Goal: Task Accomplishment & Management: Use online tool/utility

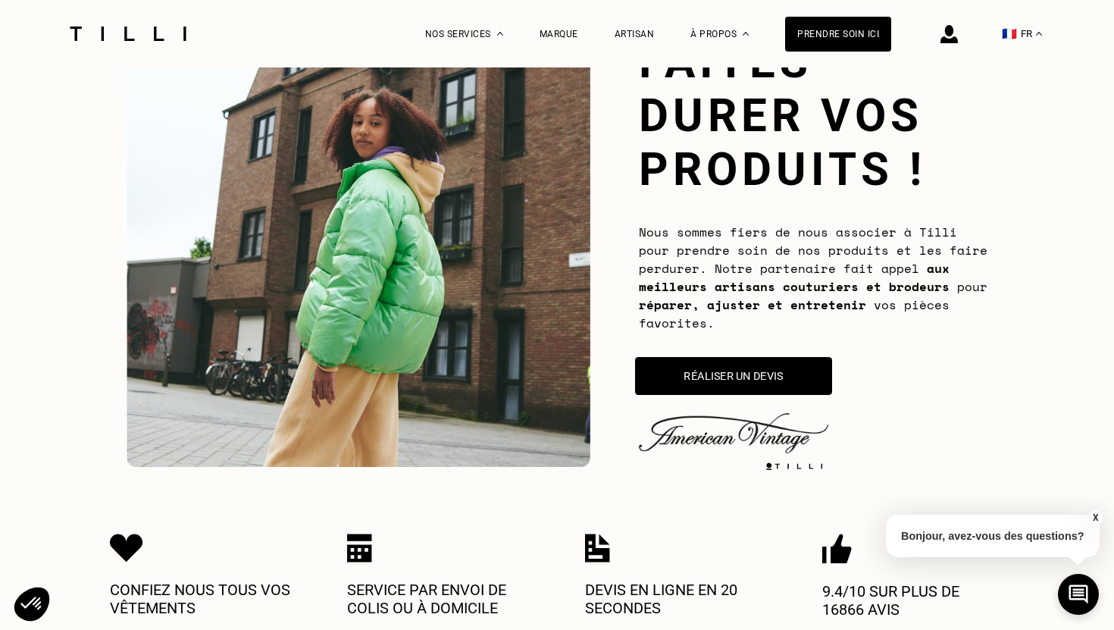
click at [746, 374] on button "Réaliser un devis" at bounding box center [733, 376] width 197 height 38
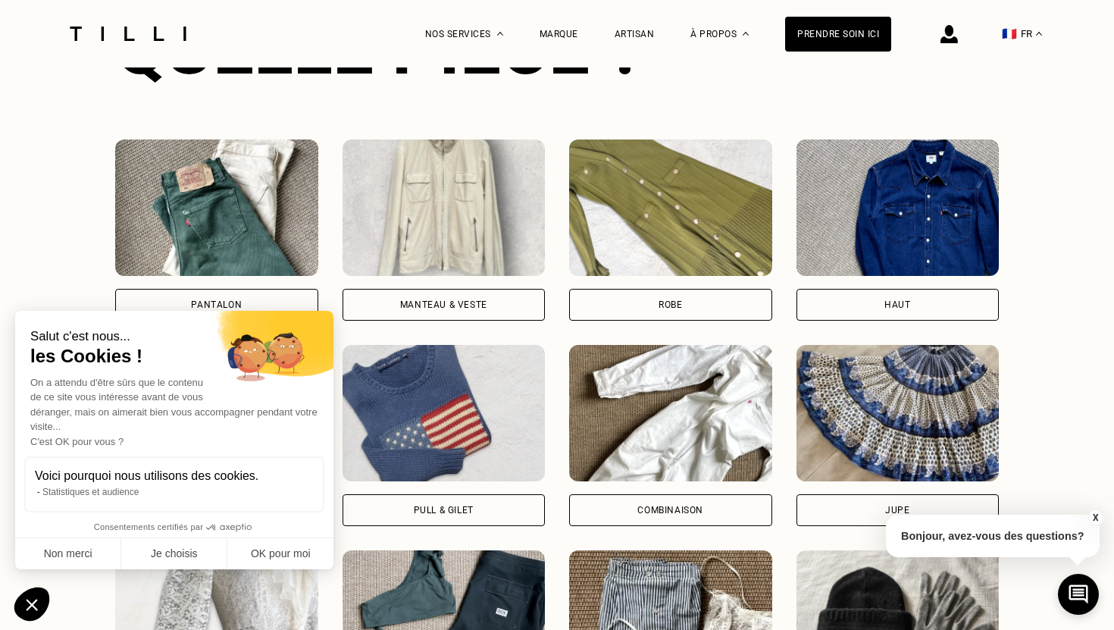
scroll to position [1056, 0]
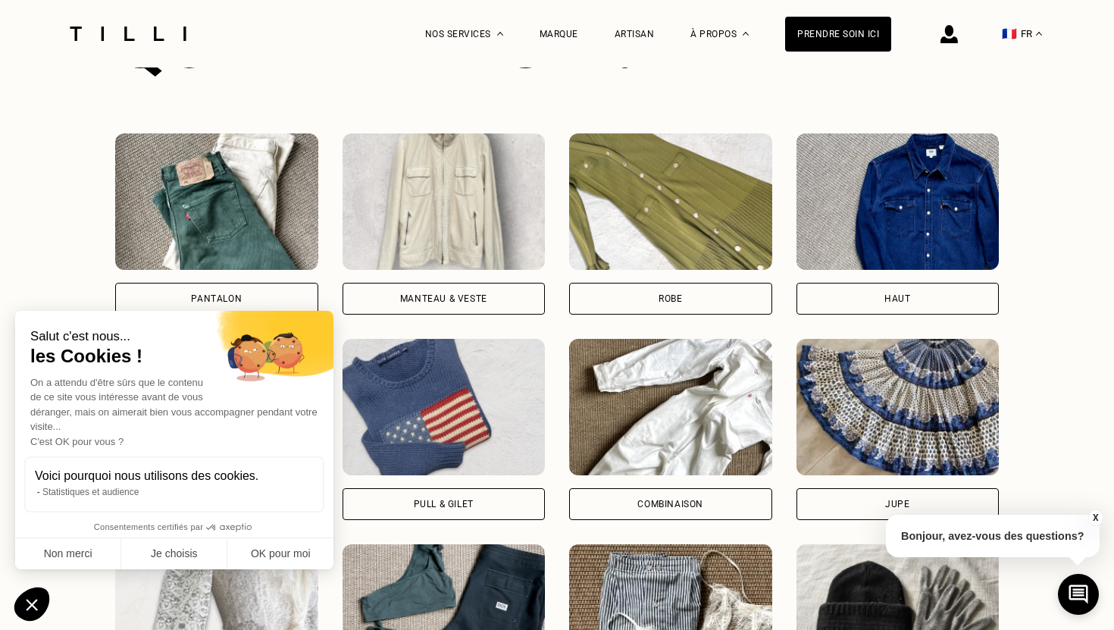
click at [433, 506] on div "Pull & gilet" at bounding box center [444, 503] width 60 height 9
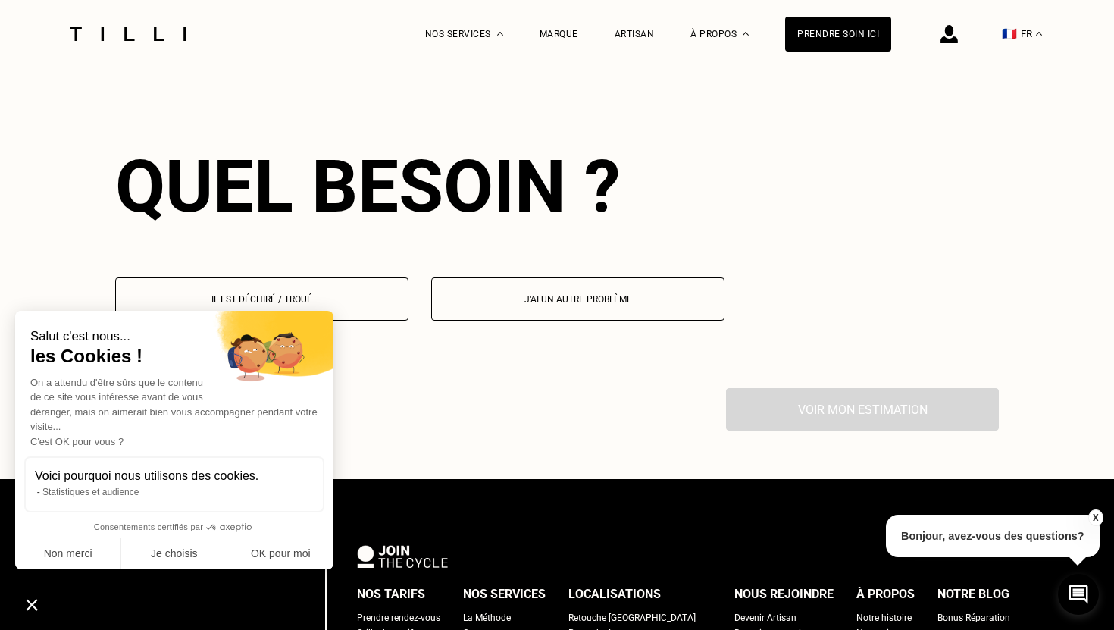
scroll to position [1735, 0]
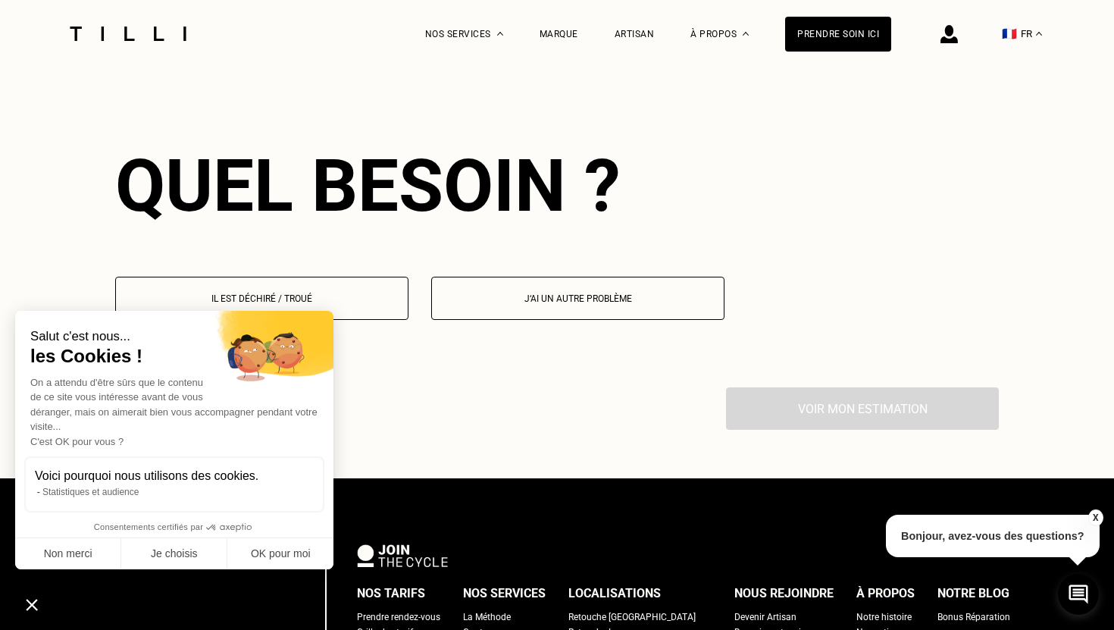
click at [518, 305] on button "J‘ai un autre problème" at bounding box center [577, 298] width 293 height 43
select select "FR"
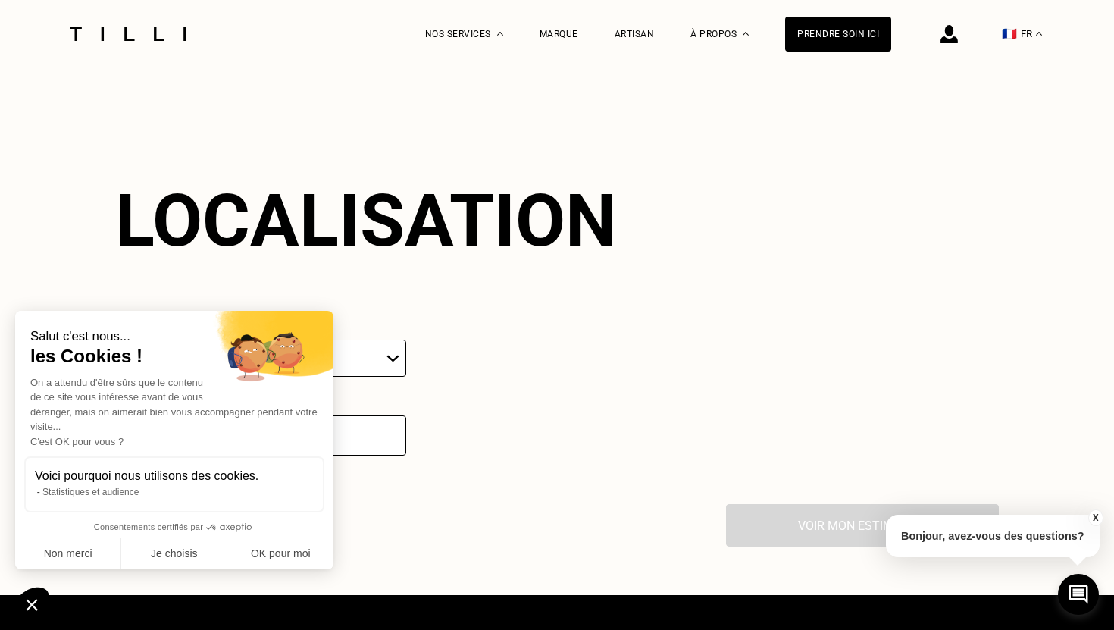
scroll to position [2029, 0]
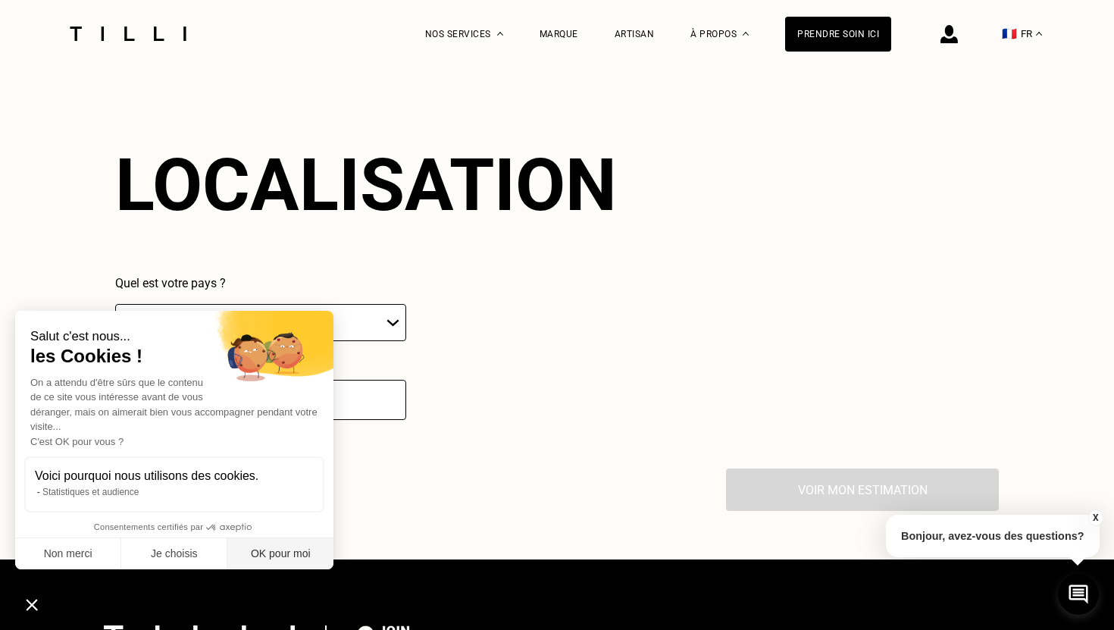
click at [255, 548] on button "OK pour moi" at bounding box center [280, 554] width 106 height 32
checkbox input "true"
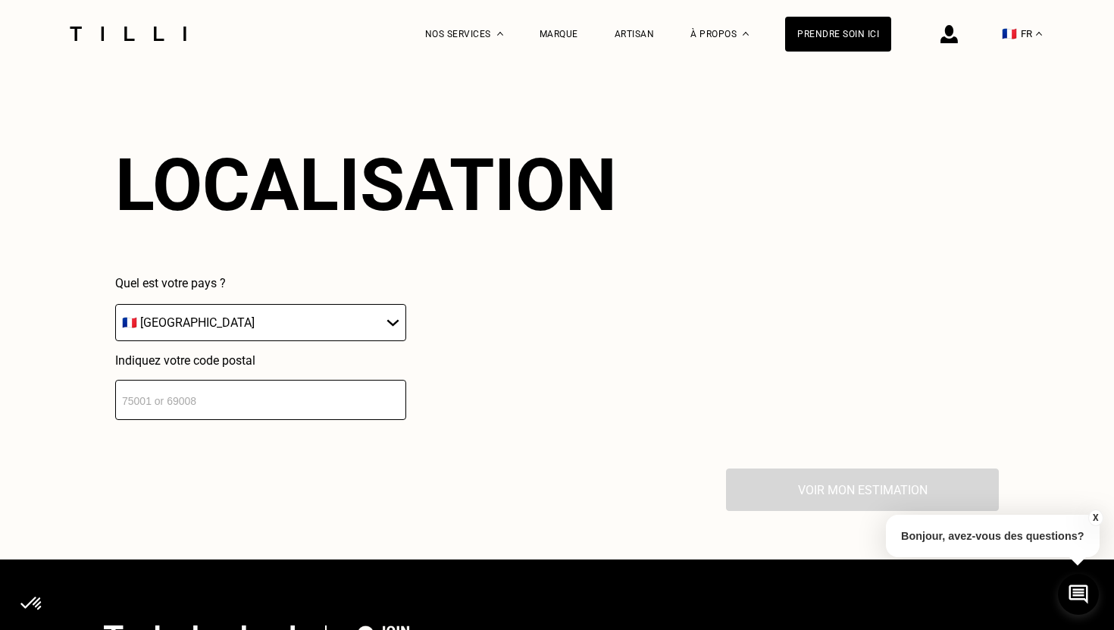
click at [255, 333] on select "🇩🇪 [GEOGRAPHIC_DATA] 🇦🇹 [GEOGRAPHIC_DATA] 🇧🇪 [GEOGRAPHIC_DATA] 🇧🇬 Bulgarie 🇨🇾 C…" at bounding box center [260, 322] width 291 height 37
select select "UK"
click at [115, 304] on select "🇩🇪 [GEOGRAPHIC_DATA] 🇦🇹 [GEOGRAPHIC_DATA] 🇧🇪 [GEOGRAPHIC_DATA] 🇧🇬 Bulgarie 🇨🇾 C…" at bounding box center [260, 322] width 291 height 37
click at [213, 403] on input "text" at bounding box center [260, 400] width 291 height 40
type input "NW88JP"
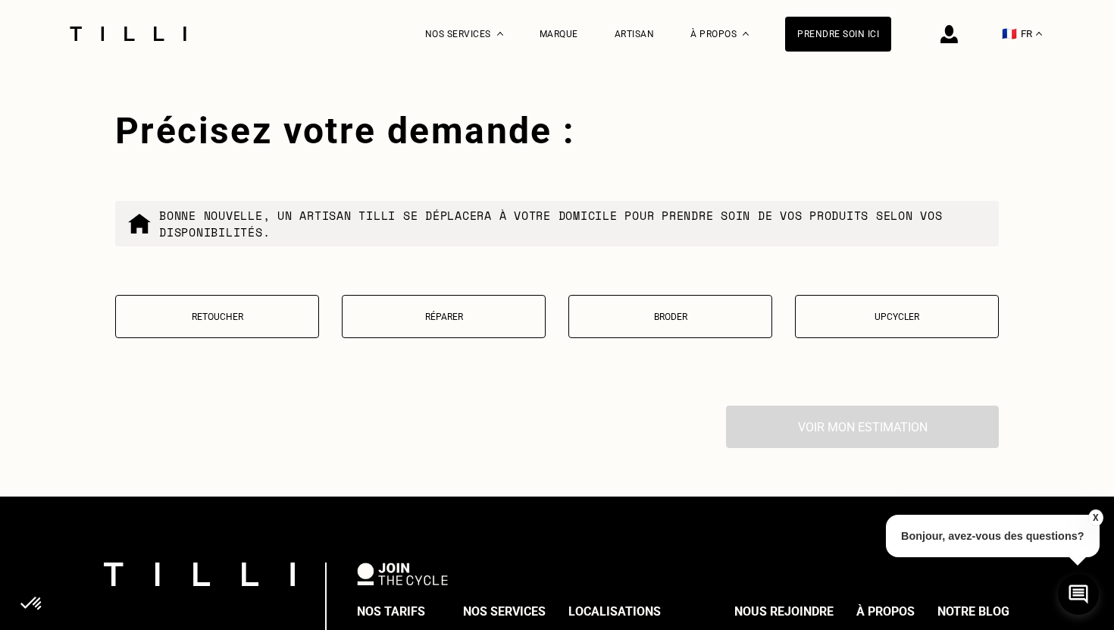
scroll to position [2403, 0]
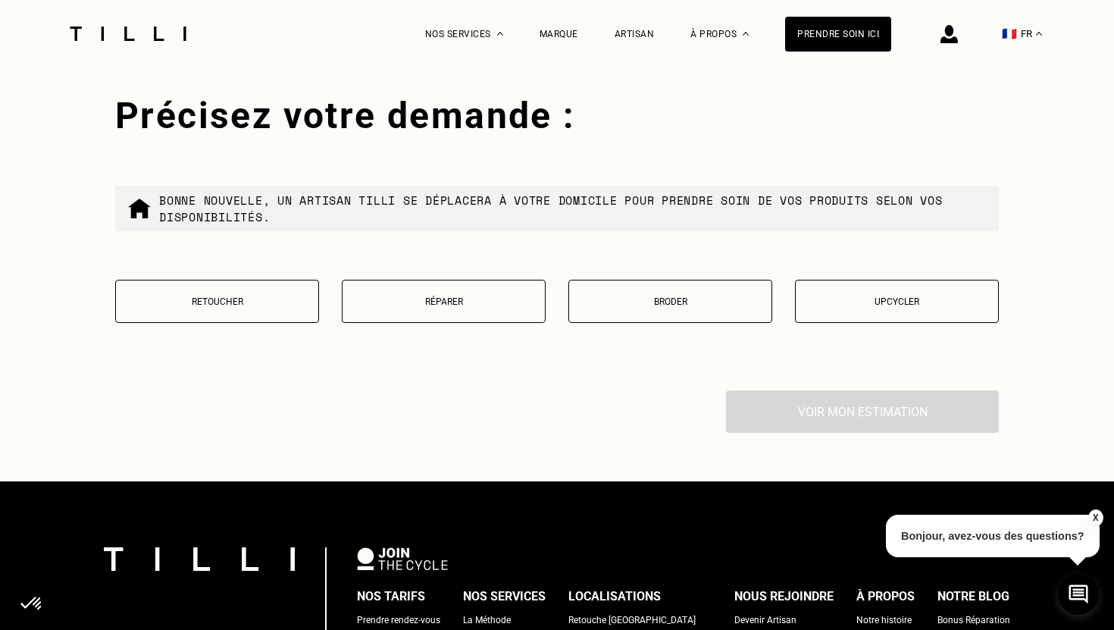
click at [418, 304] on p "Réparer" at bounding box center [443, 301] width 187 height 11
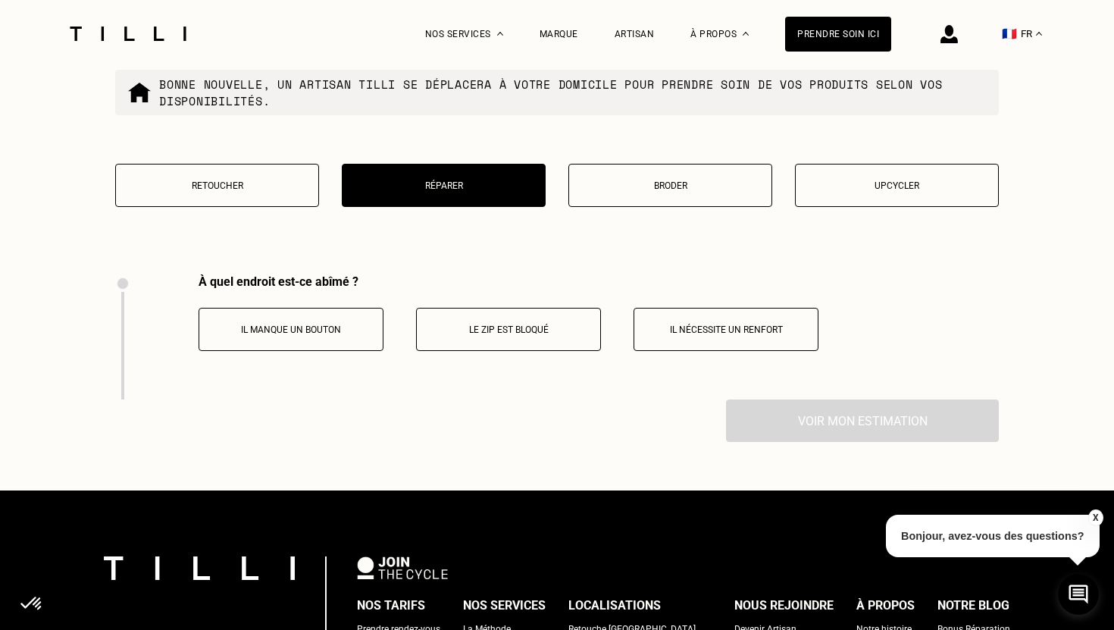
scroll to position [2521, 0]
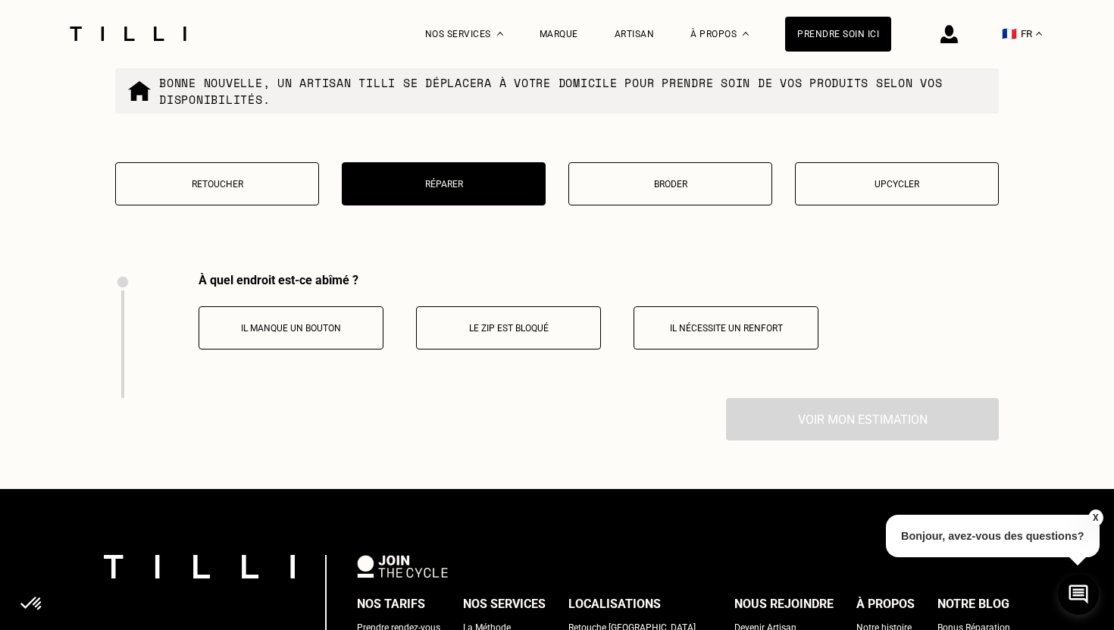
click at [265, 174] on button "Retoucher" at bounding box center [217, 183] width 204 height 43
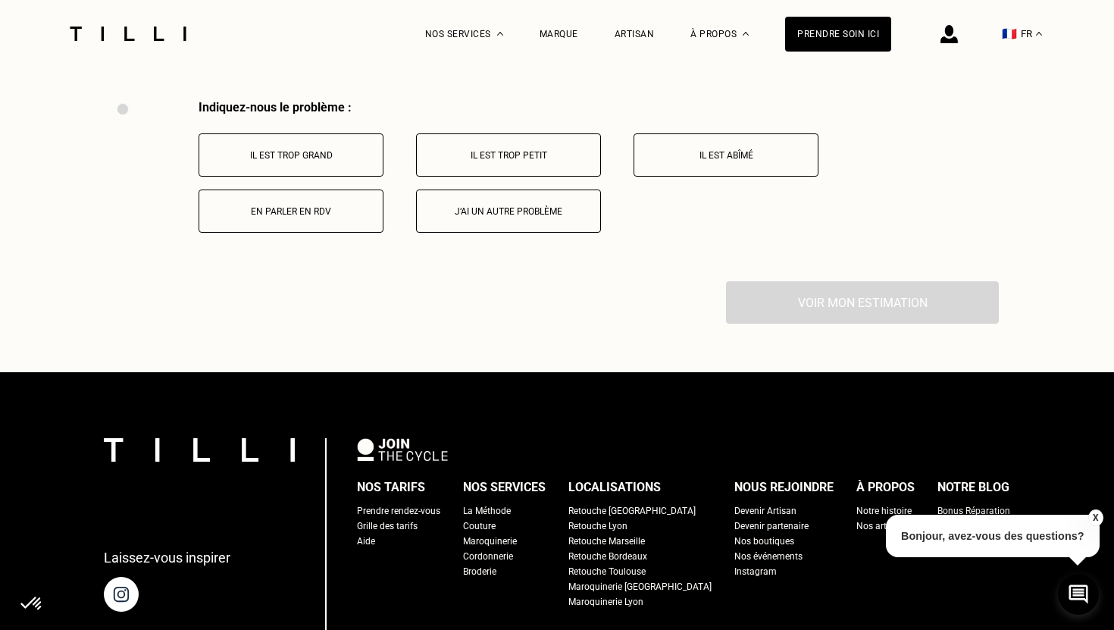
scroll to position [2699, 0]
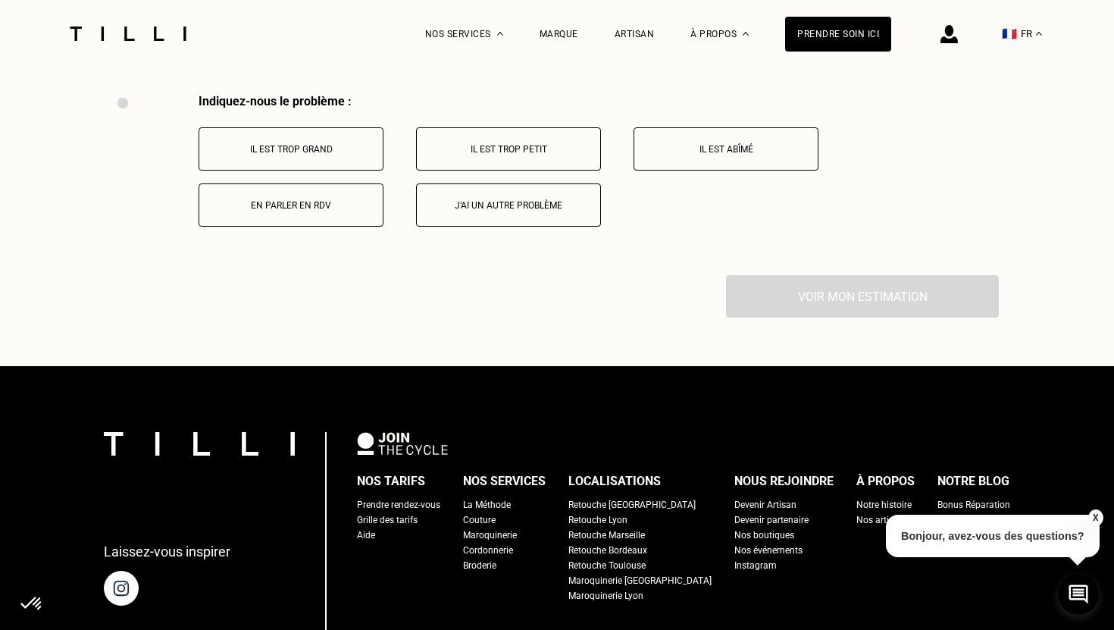
click at [335, 158] on button "Il est trop grand" at bounding box center [291, 148] width 185 height 43
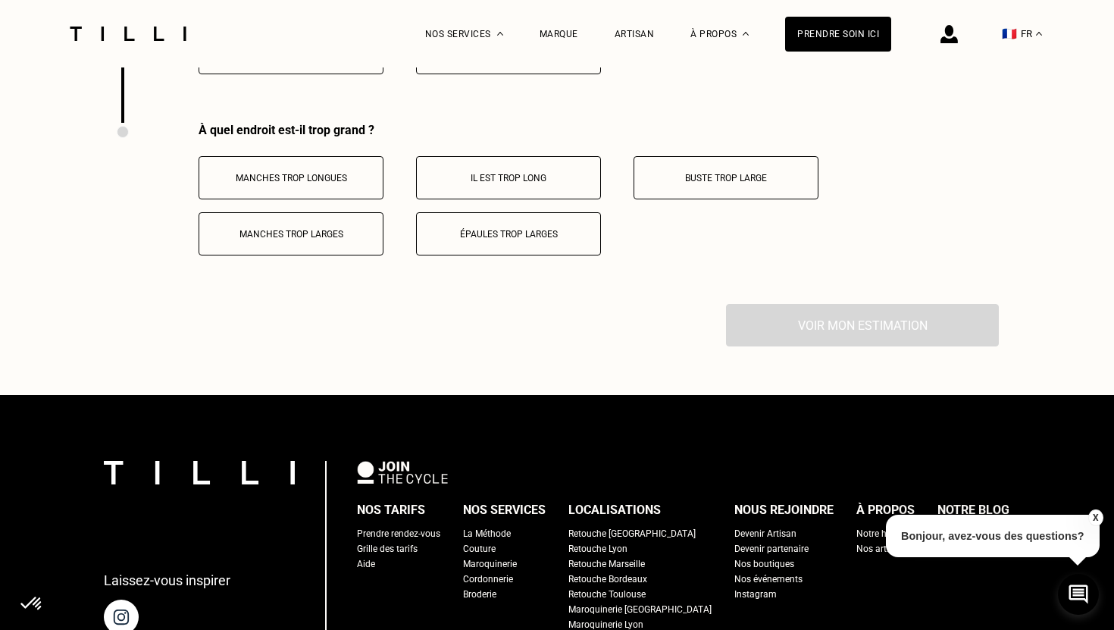
scroll to position [2845, 0]
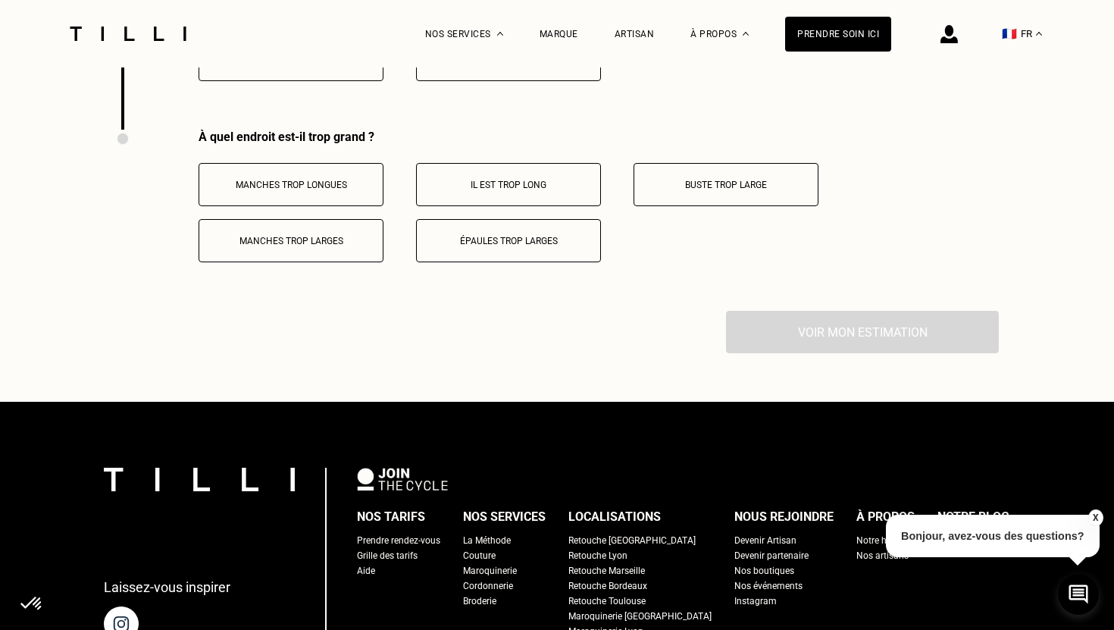
click at [746, 184] on p "Buste trop large" at bounding box center [726, 185] width 168 height 11
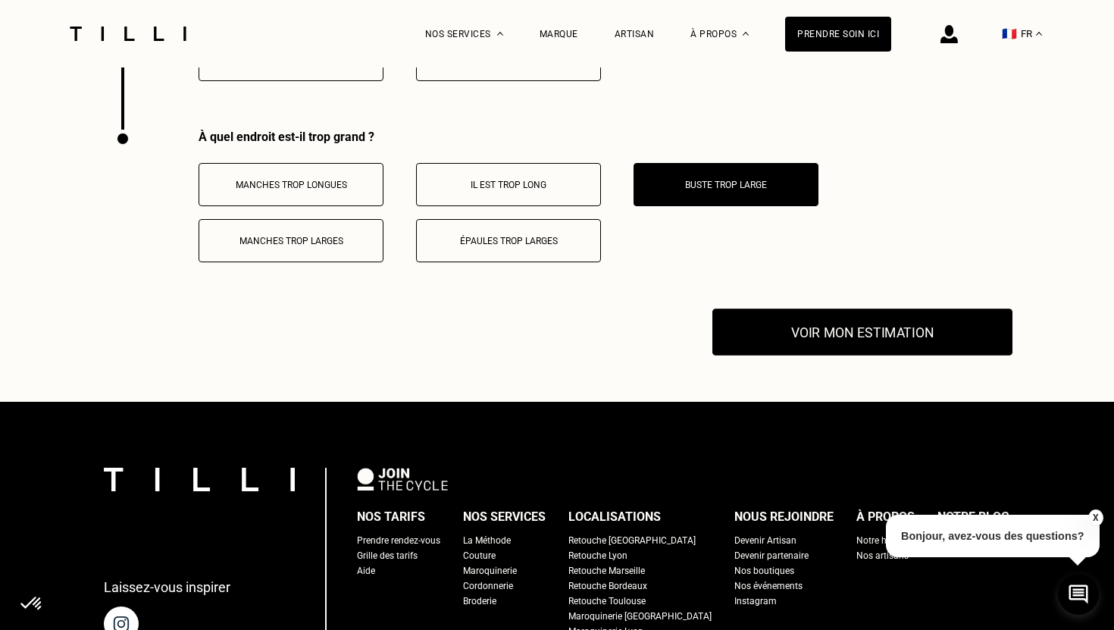
click at [849, 342] on button "Voir mon estimation" at bounding box center [862, 331] width 300 height 47
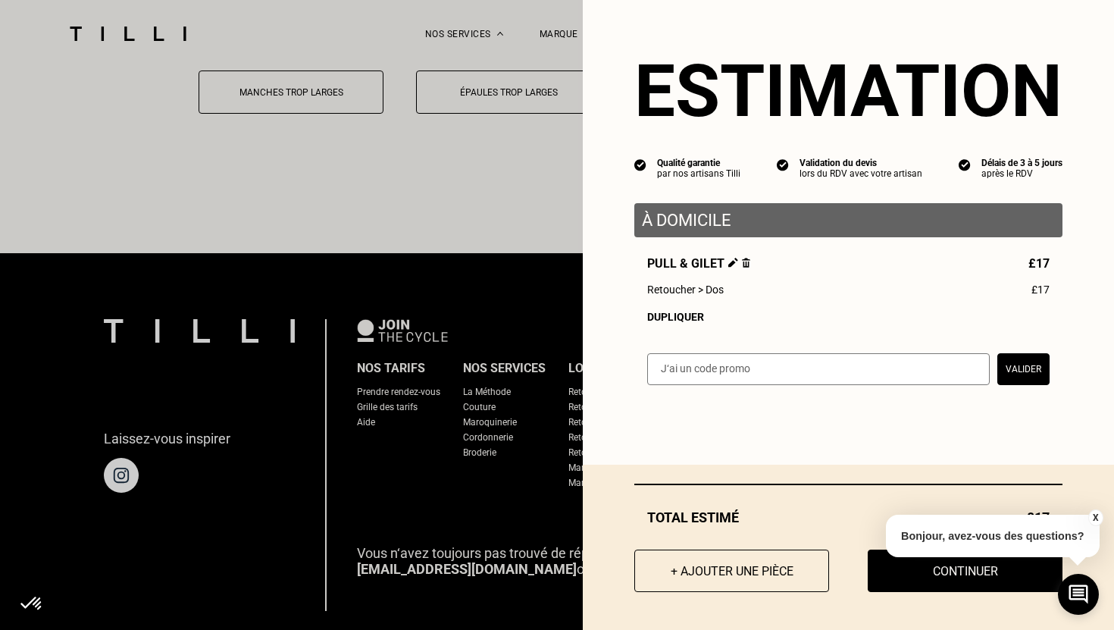
scroll to position [2997, 0]
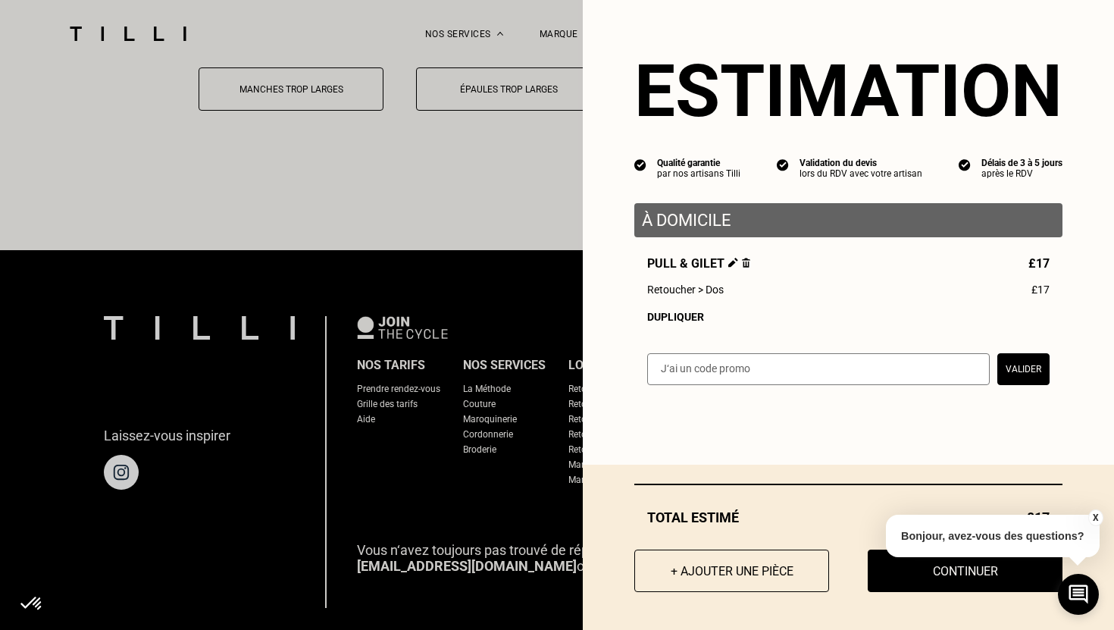
click at [946, 568] on div "X Bonjour, avez-vous des questions?" at bounding box center [993, 533] width 214 height 71
